Goal: Browse casually

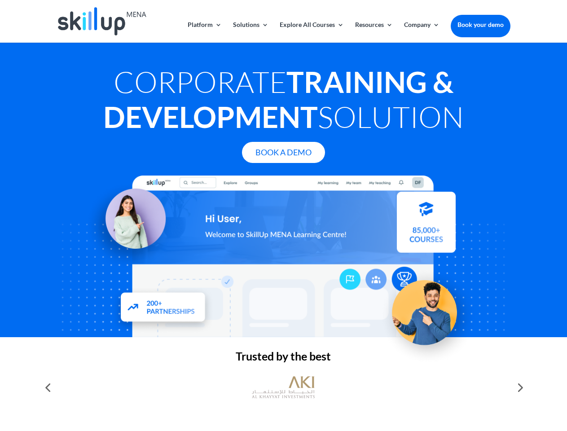
click at [284, 216] on div at bounding box center [284, 257] width 454 height 162
click at [250, 32] on link "Solutions" at bounding box center [250, 32] width 35 height 21
click at [311, 32] on link "Explore All Courses" at bounding box center [312, 32] width 64 height 21
click at [373, 32] on link "Resources" at bounding box center [374, 32] width 38 height 21
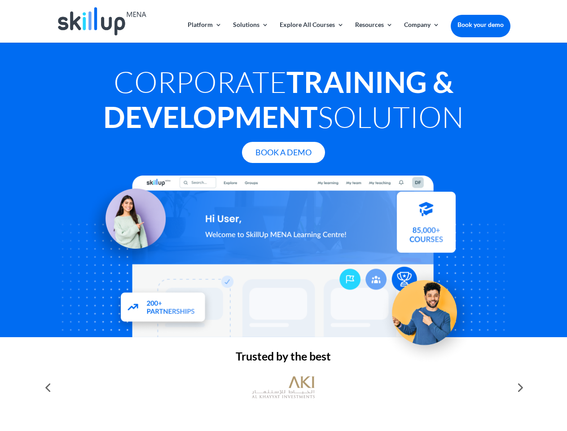
click at [422, 32] on link "Company" at bounding box center [421, 32] width 35 height 21
click at [284, 388] on img at bounding box center [283, 387] width 63 height 31
